Goal: Task Accomplishment & Management: Manage account settings

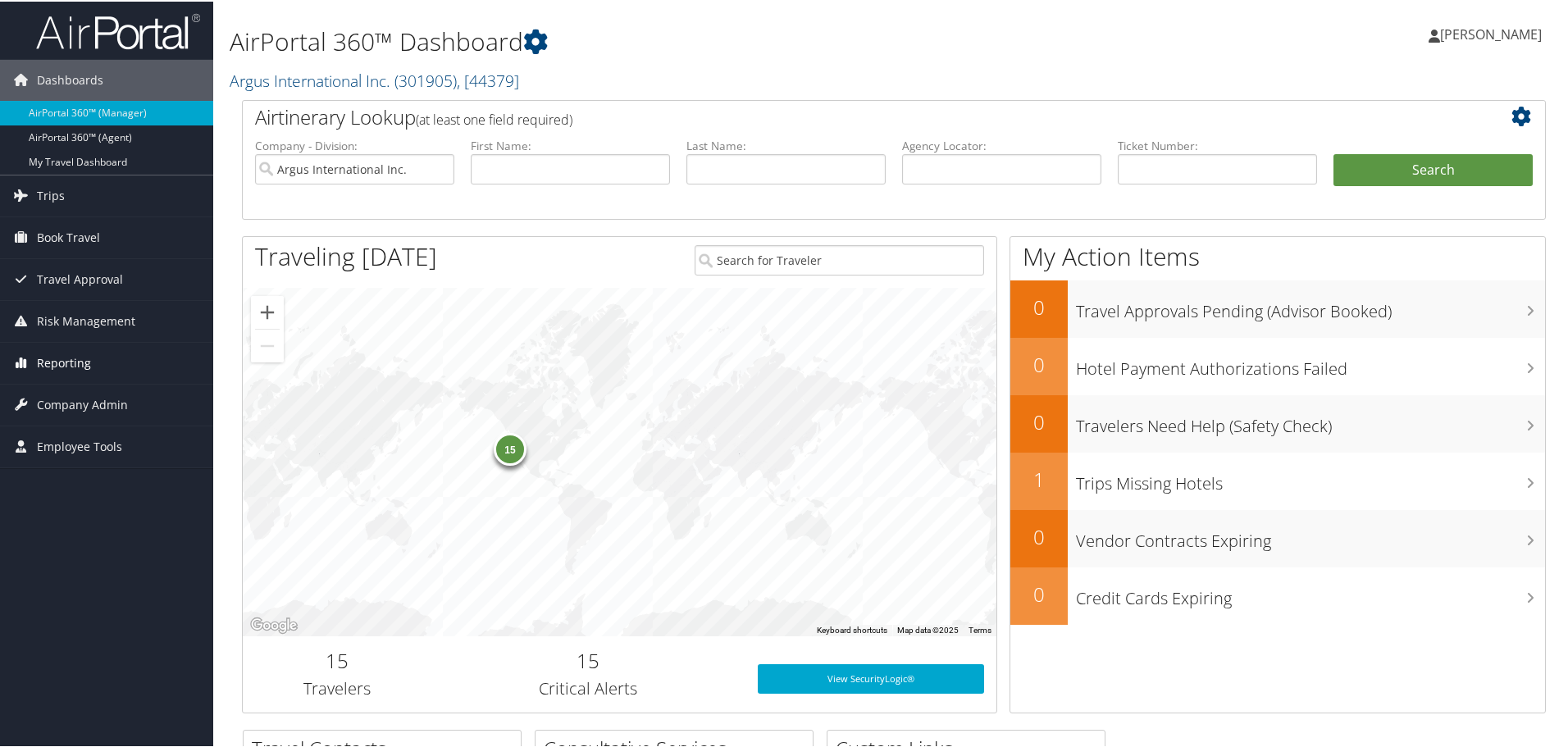
click at [62, 364] on span "Reporting" at bounding box center [63, 361] width 54 height 41
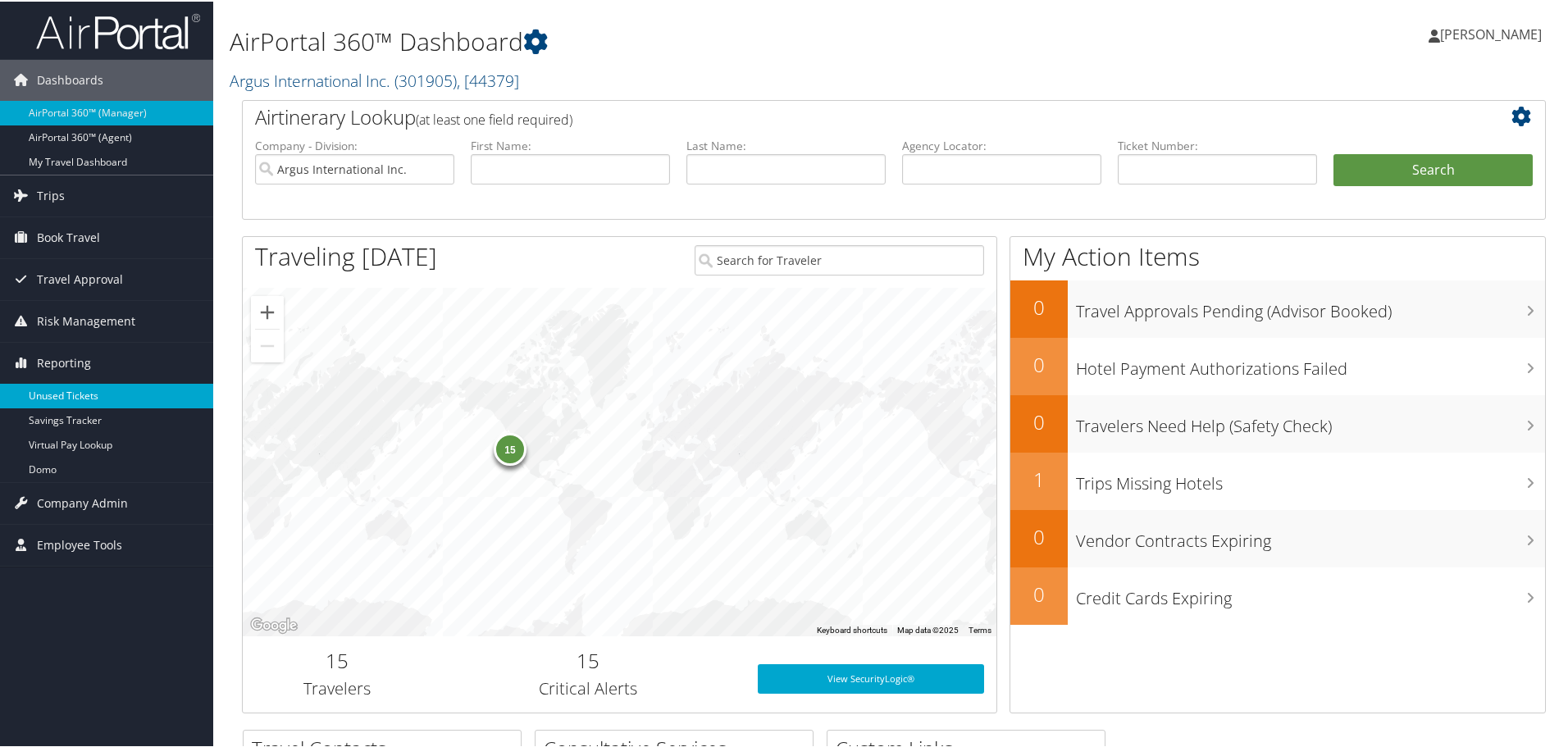
click at [62, 398] on link "Unused Tickets" at bounding box center [106, 394] width 213 height 24
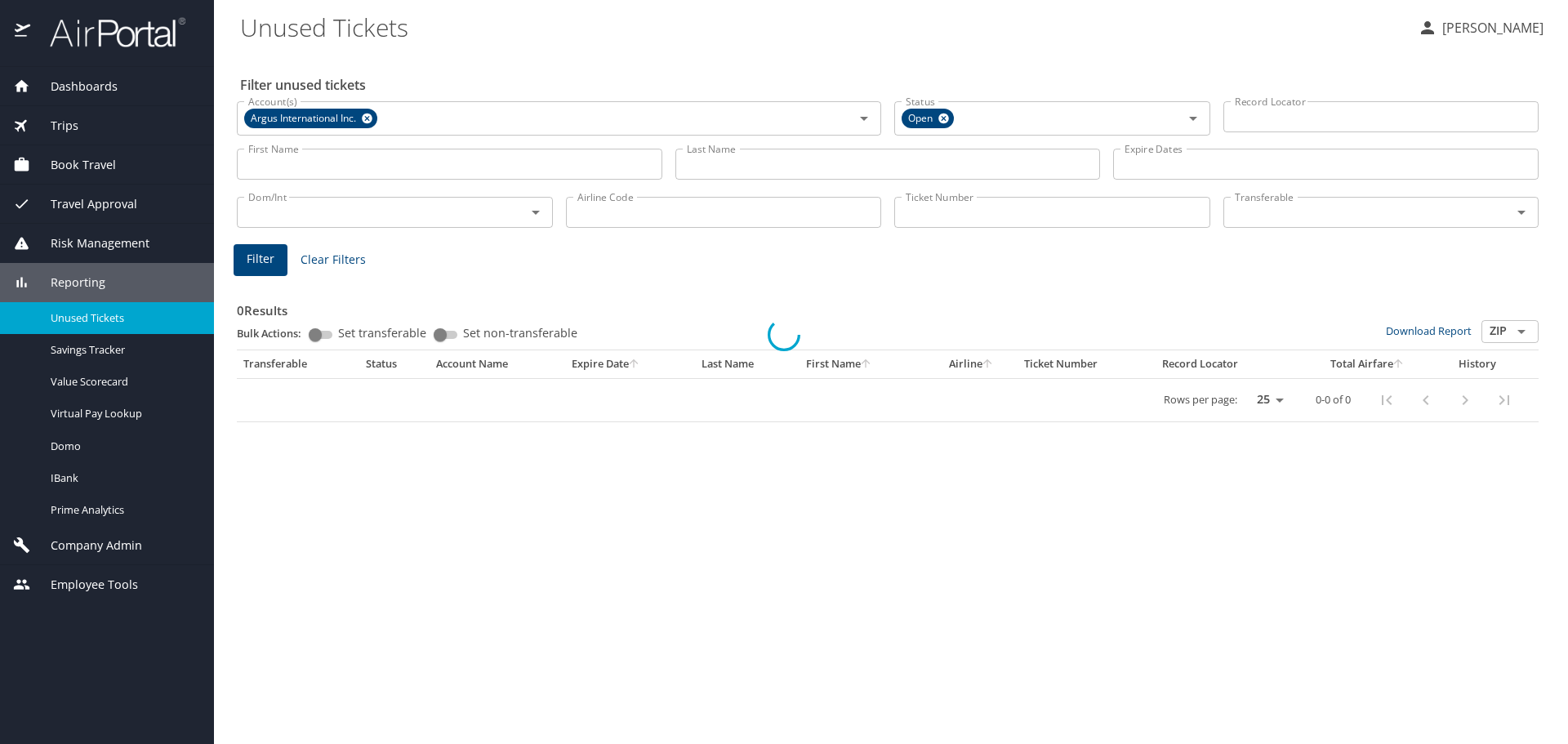
select select "US"
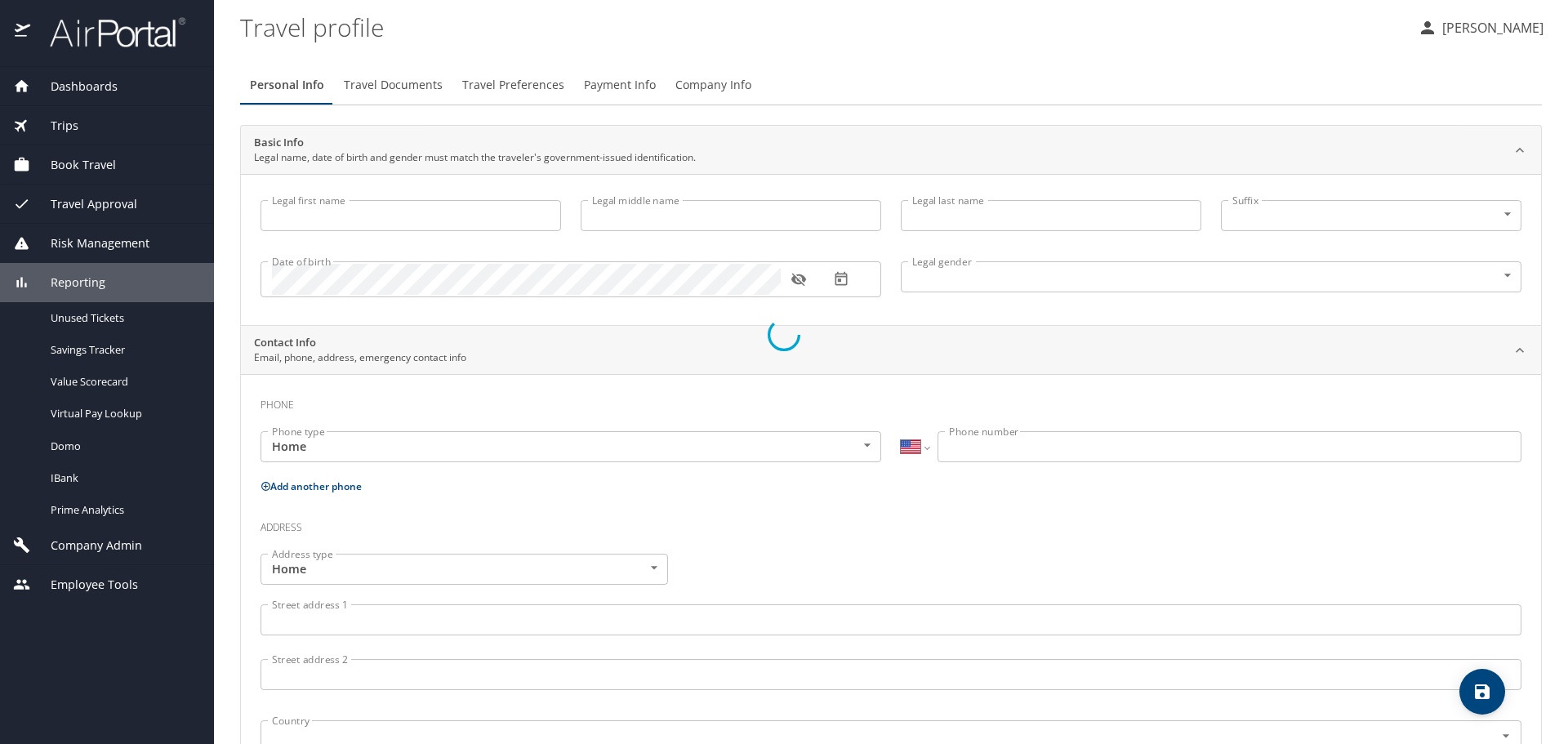
type input "Jill"
type input "Clark"
type input "Female"
select select "US"
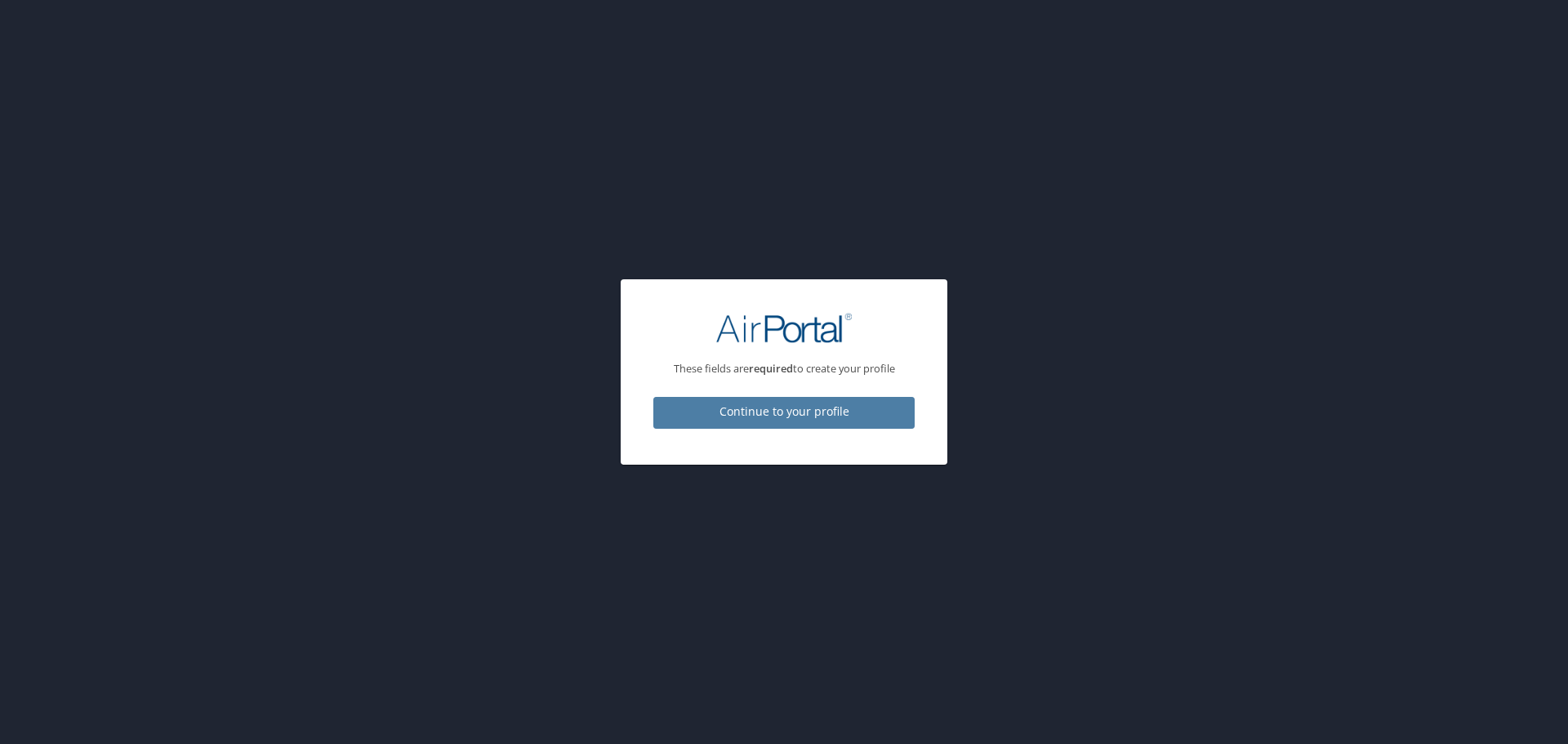
click at [783, 407] on span "Continue to your profile" at bounding box center [784, 411] width 235 height 20
select select "US"
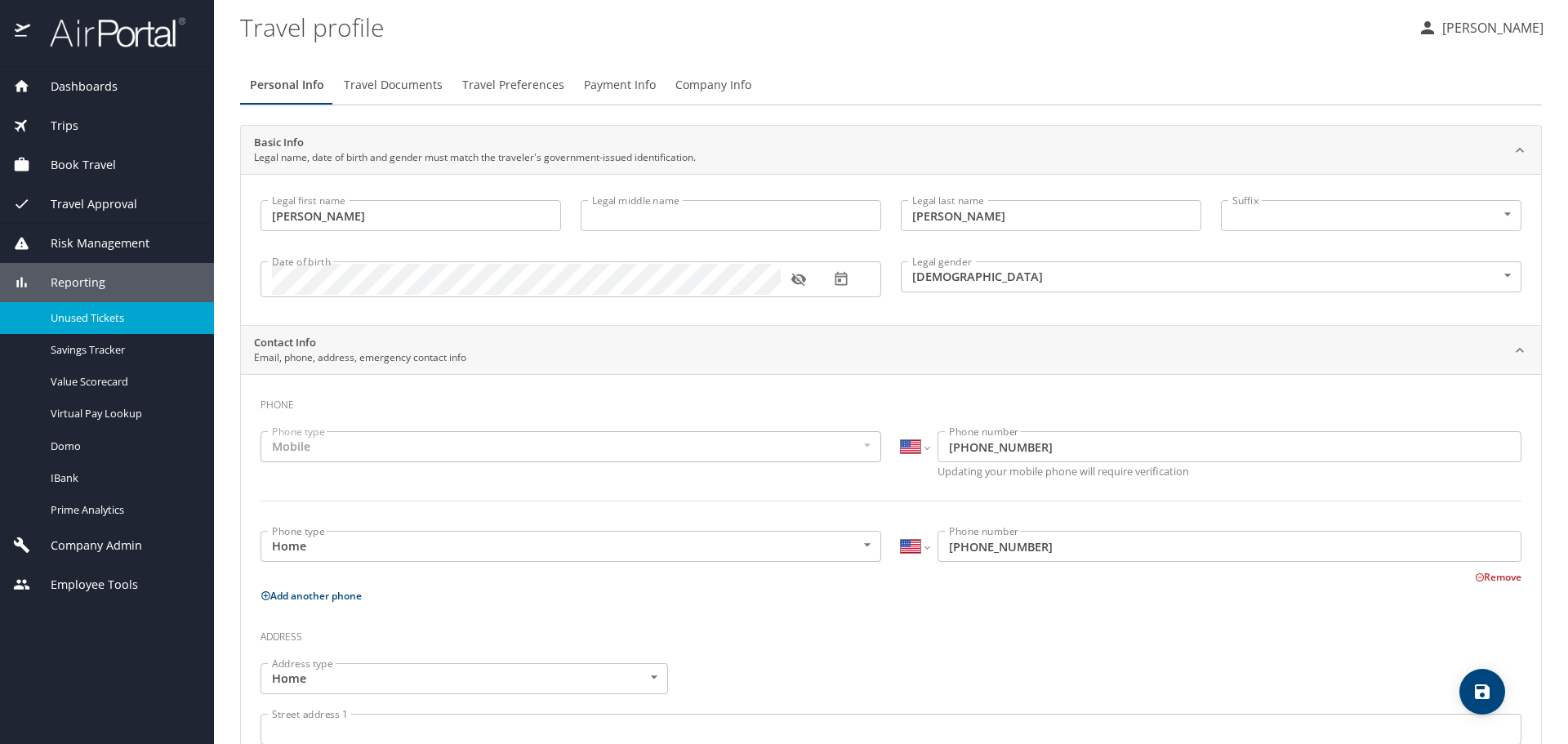
click at [69, 318] on span "Unused Tickets" at bounding box center [123, 318] width 144 height 16
